Goal: Complete application form

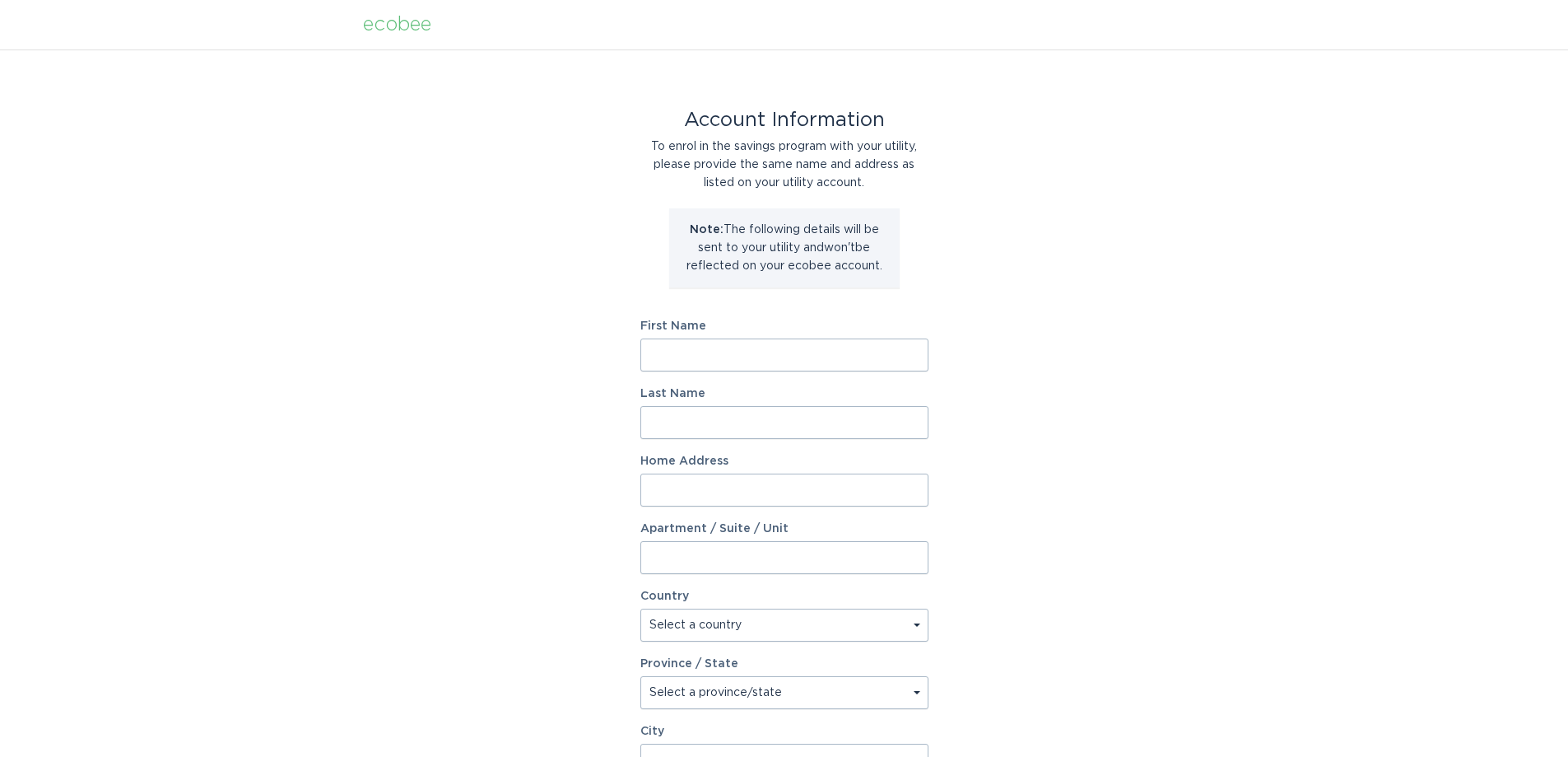
click at [711, 354] on input "First Name" at bounding box center [784, 355] width 288 height 33
type input "Phil"
type input "[PERSON_NAME]"
type input "[STREET_ADDRESS][PERSON_NAME]"
select select "US"
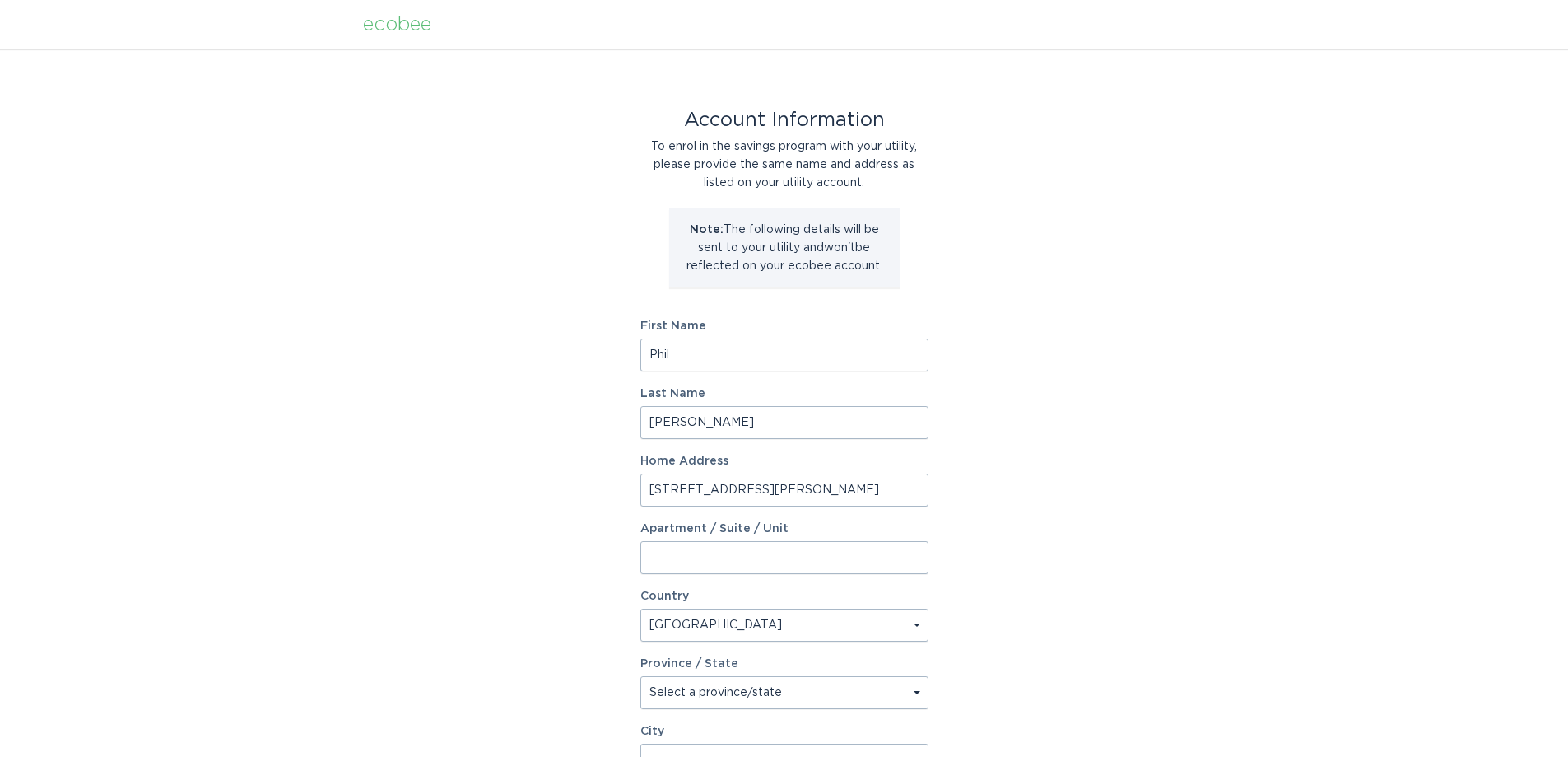
type input "Scottsdale"
type input "85262"
select select "AZ"
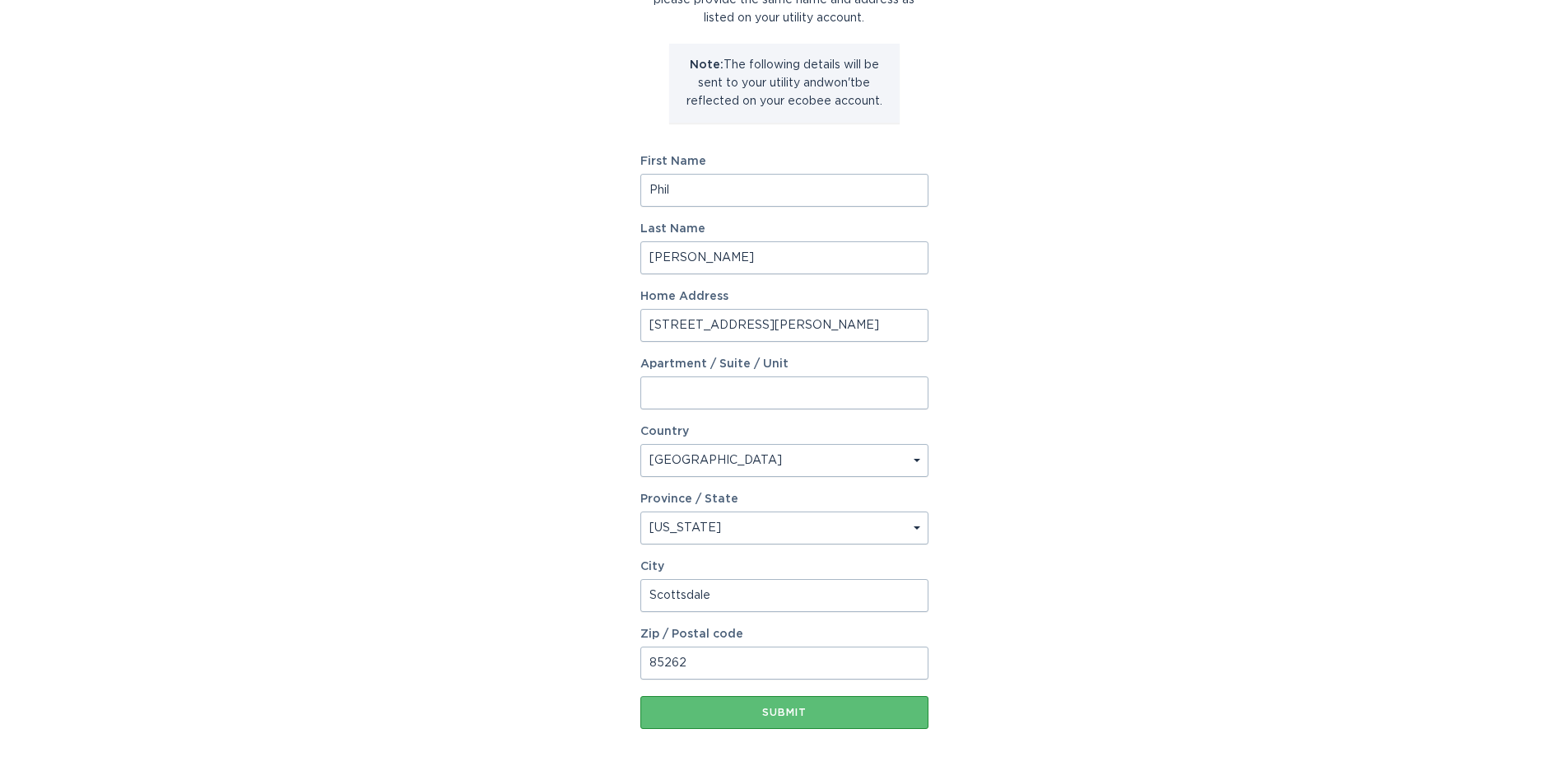
scroll to position [245, 0]
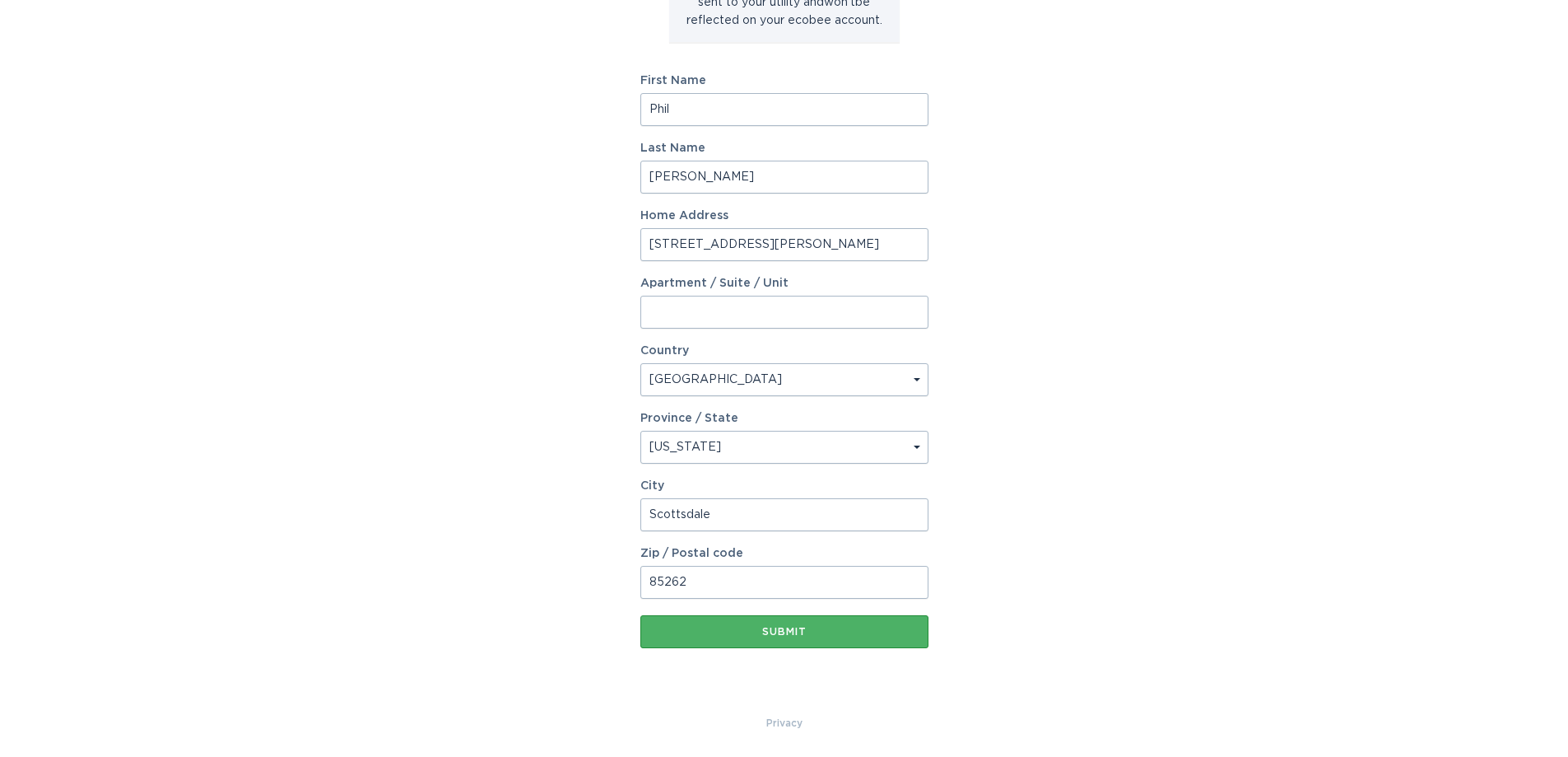
click at [787, 638] on button "Submit" at bounding box center [784, 631] width 288 height 33
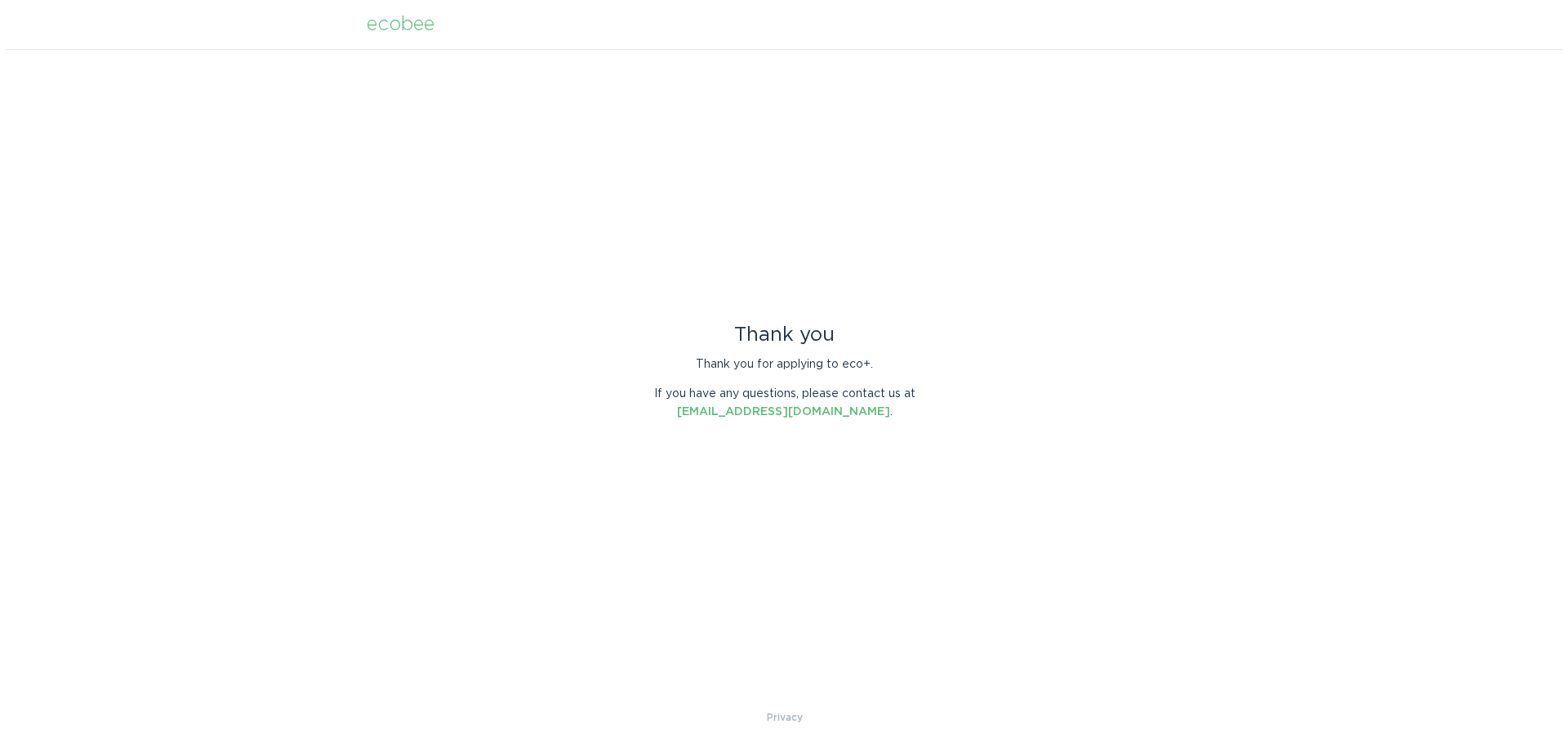
scroll to position [0, 0]
